Goal: Task Accomplishment & Management: Manage account settings

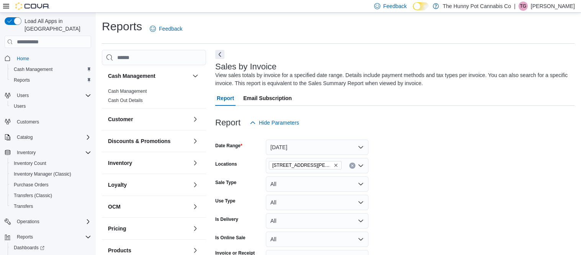
click at [527, 8] on span "TG" at bounding box center [523, 6] width 7 height 9
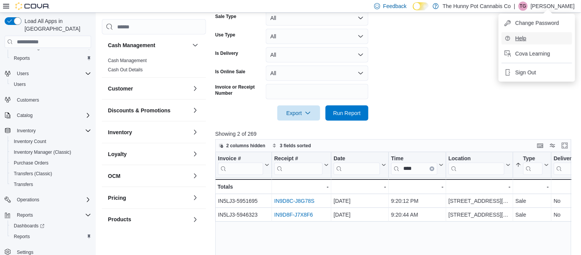
scroll to position [0, 5]
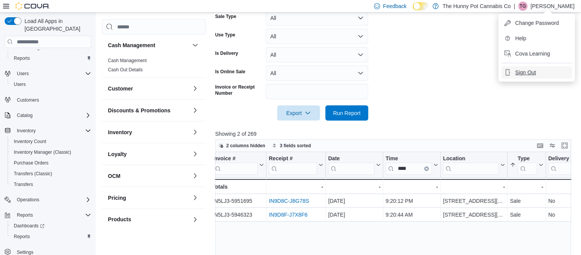
click at [523, 69] on span "Sign Out" at bounding box center [526, 73] width 21 height 8
